Goal: Navigation & Orientation: Go to known website

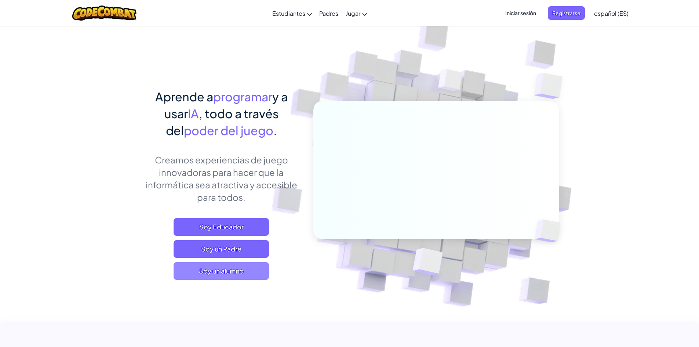
click at [214, 270] on span "Soy un alumno" at bounding box center [221, 271] width 95 height 18
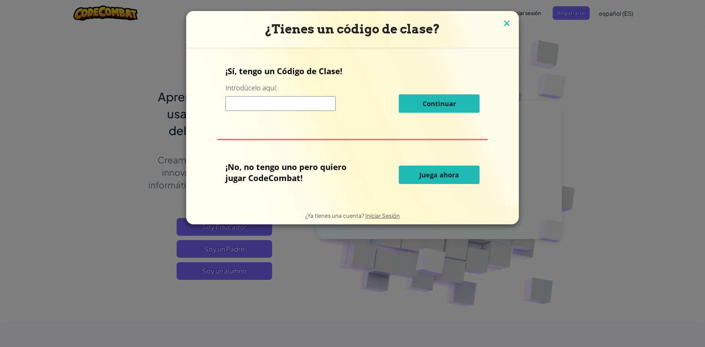
click at [506, 24] on img at bounding box center [507, 23] width 10 height 11
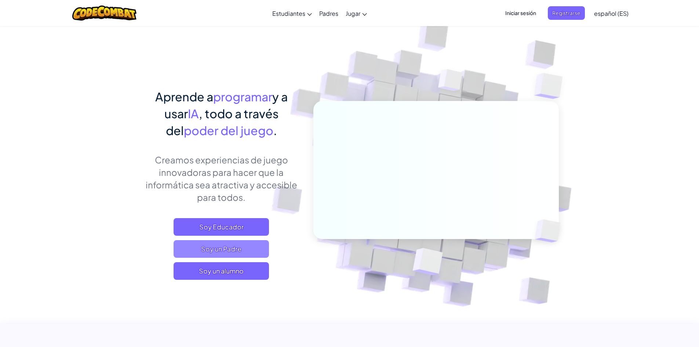
click at [236, 247] on span "Soy un Padre" at bounding box center [221, 249] width 95 height 18
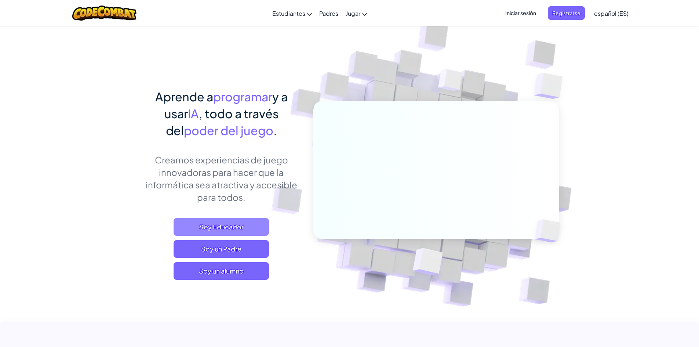
click at [221, 224] on span "Soy Educador" at bounding box center [221, 227] width 95 height 18
